Goal: Navigation & Orientation: Find specific page/section

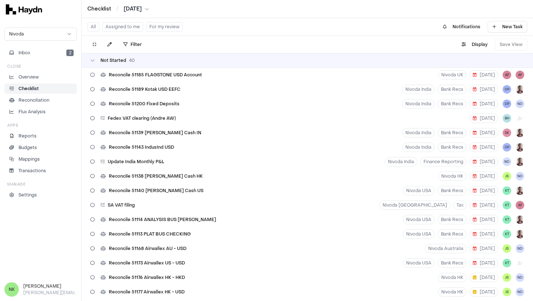
click at [119, 31] on button "Assigned to me" at bounding box center [122, 26] width 41 height 9
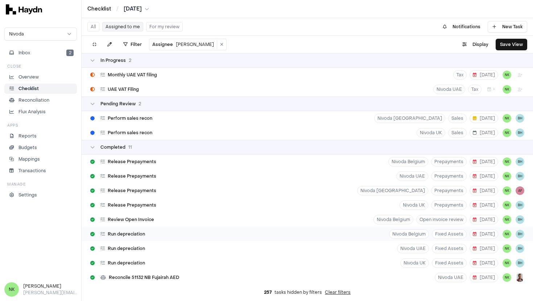
scroll to position [45, 0]
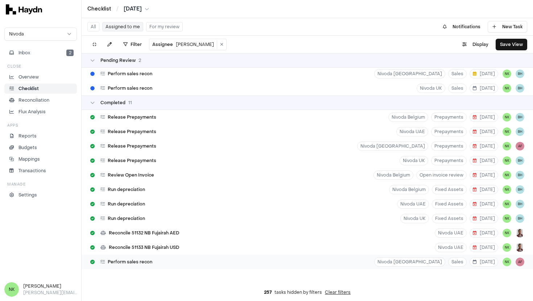
click at [185, 258] on div "Perform sales recon Nivoda [GEOGRAPHIC_DATA] Sales [DATE] NK AF" at bounding box center [307, 262] width 451 height 14
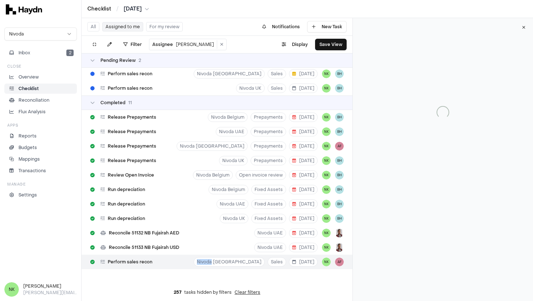
click at [185, 258] on div "Perform sales recon Nivoda [GEOGRAPHIC_DATA] Sales [DATE] NK AF" at bounding box center [217, 262] width 271 height 14
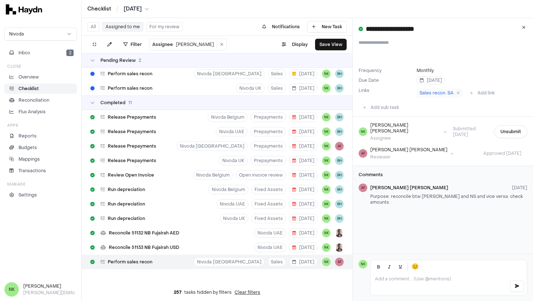
click at [477, 65] on div "Frequency Monthly Due Date [DATE] Links Sales recon. SA Add link" at bounding box center [442, 68] width 180 height 62
click at [433, 95] on span "Sales recon. SA" at bounding box center [436, 93] width 34 height 6
click at [207, 75] on div "Perform sales recon Nivoda [GEOGRAPHIC_DATA] Sales [DATE] NK BH" at bounding box center [217, 74] width 271 height 14
click at [194, 260] on div "Perform sales recon Nivoda [GEOGRAPHIC_DATA] Sales [DATE] NK AF" at bounding box center [217, 262] width 271 height 14
click at [520, 24] on button at bounding box center [523, 27] width 13 height 13
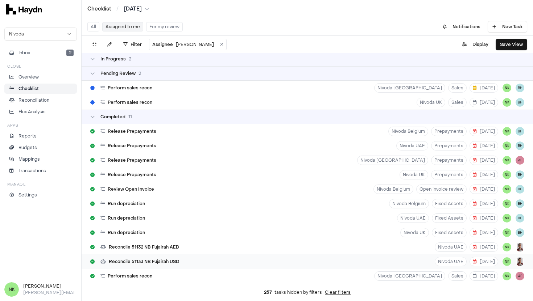
scroll to position [45, 0]
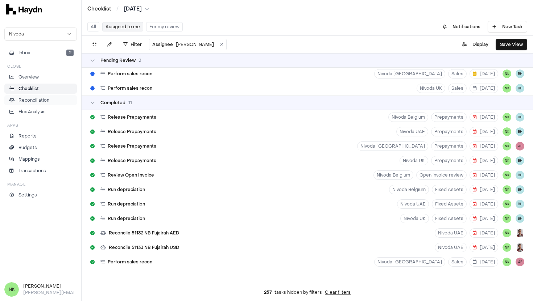
click at [38, 102] on p "Reconciliation" at bounding box center [33, 100] width 31 height 7
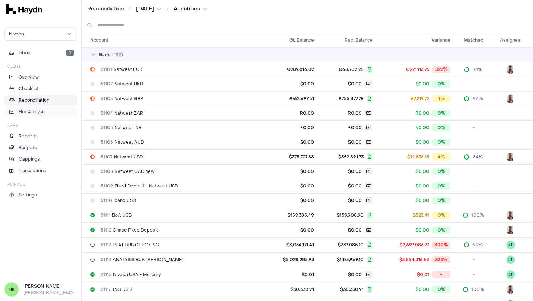
click at [41, 114] on p "Flux Analysis" at bounding box center [31, 112] width 27 height 7
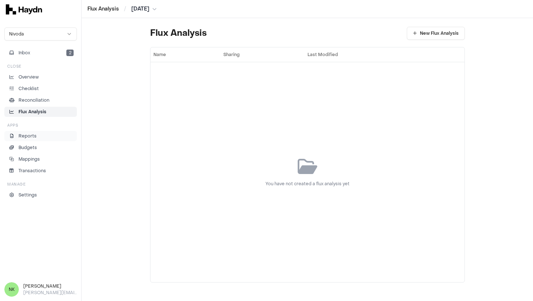
click at [37, 139] on li "Reports" at bounding box center [41, 136] width 66 height 7
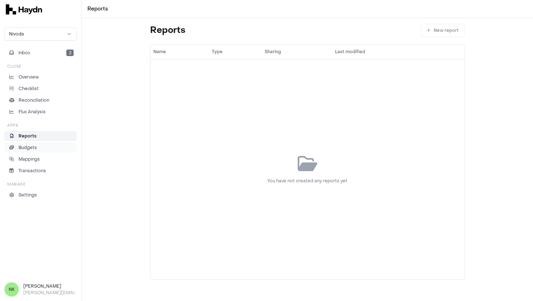
click at [40, 148] on li "Budgets" at bounding box center [41, 148] width 66 height 7
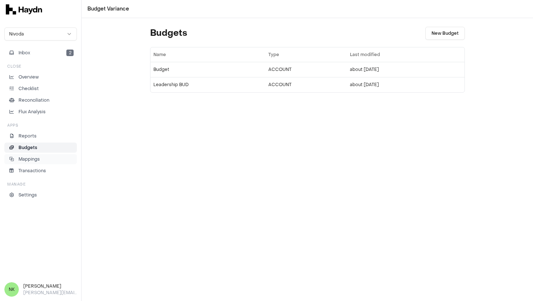
click at [42, 157] on li "Mappings" at bounding box center [41, 159] width 66 height 7
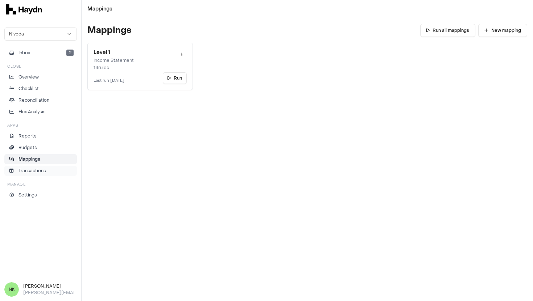
click at [46, 168] on li "Transactions" at bounding box center [41, 171] width 66 height 7
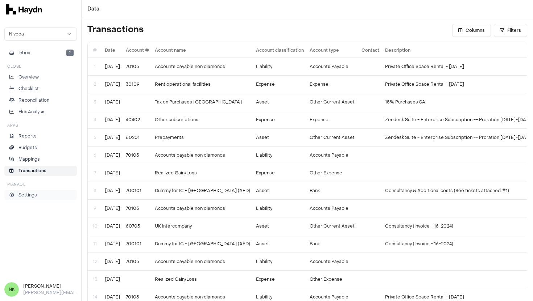
click at [41, 199] on link "Settings" at bounding box center [40, 195] width 72 height 10
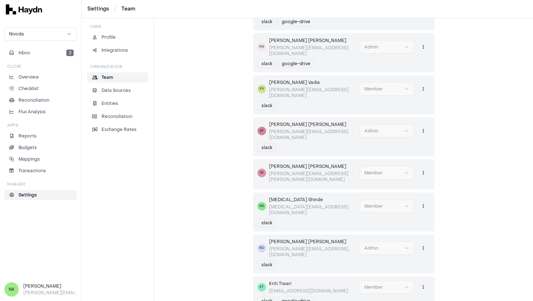
scroll to position [271, 0]
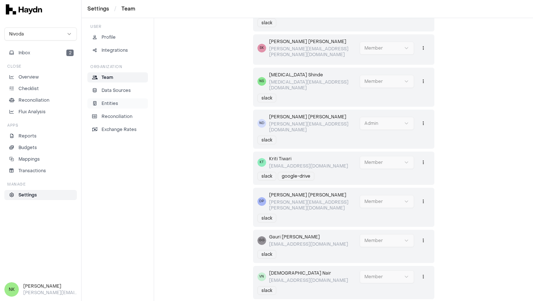
click at [112, 100] on link "Entities" at bounding box center [117, 104] width 60 height 10
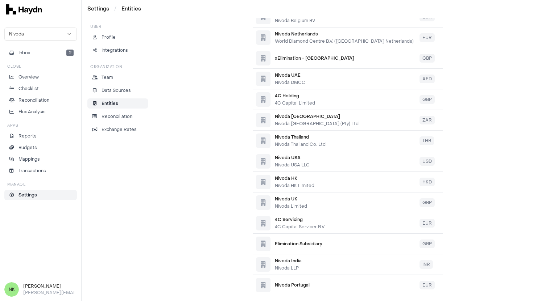
scroll to position [189, 0]
click at [117, 93] on p "Data Sources" at bounding box center [115, 90] width 29 height 7
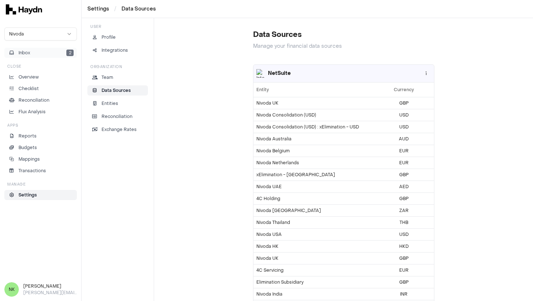
click at [20, 51] on span "Inbox" at bounding box center [24, 53] width 12 height 7
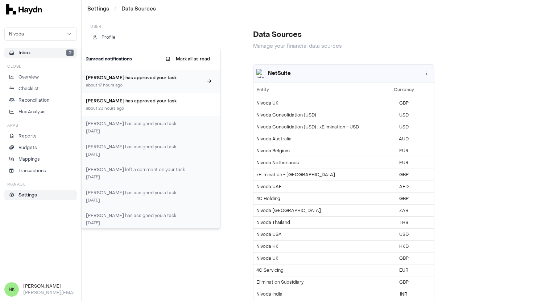
click at [168, 81] on h3 "[PERSON_NAME] has approved your task" at bounding box center [144, 78] width 117 height 7
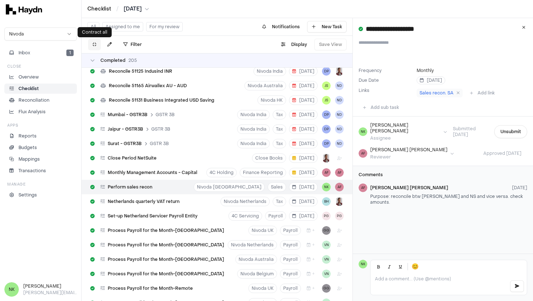
scroll to position [3566, 0]
